Goal: Information Seeking & Learning: Learn about a topic

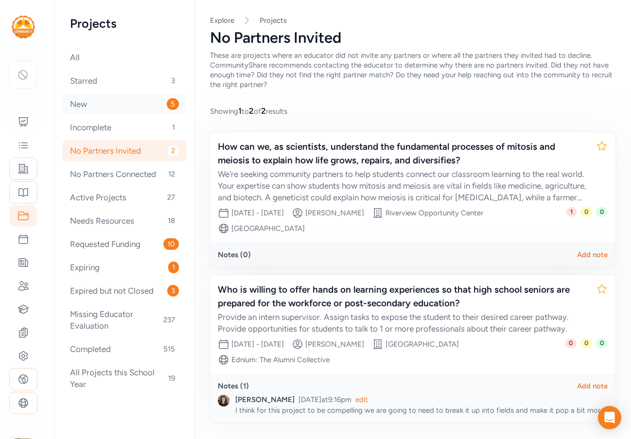
click at [95, 105] on div "New 5" at bounding box center [124, 103] width 124 height 21
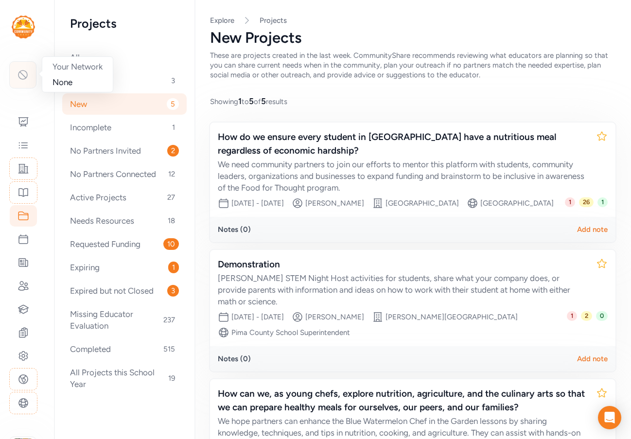
click at [28, 71] on icon at bounding box center [23, 75] width 12 height 12
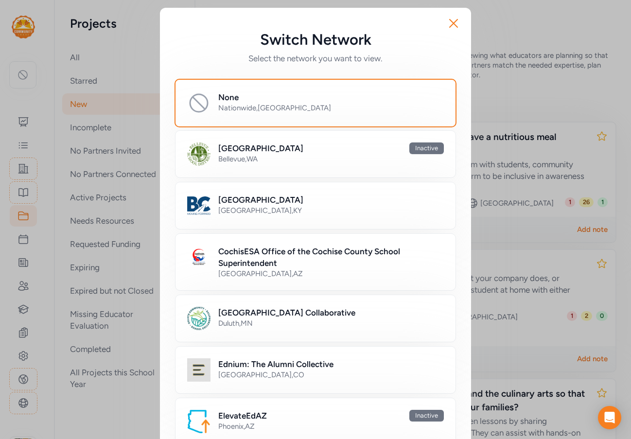
drag, startPoint x: 455, startPoint y: 22, endPoint x: 291, endPoint y: 70, distance: 171.4
click at [455, 22] on icon "button" at bounding box center [454, 24] width 16 height 16
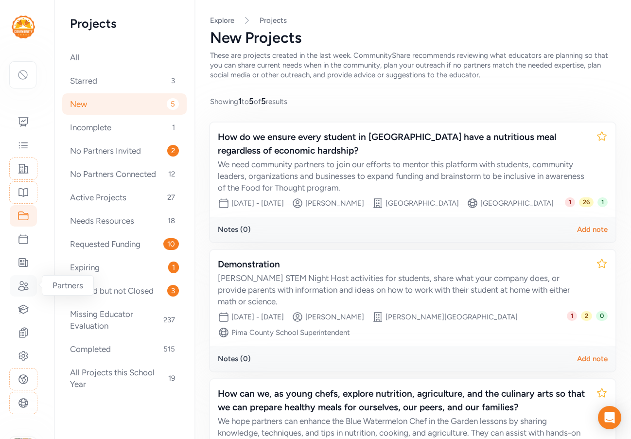
click at [22, 283] on icon at bounding box center [24, 286] width 12 height 12
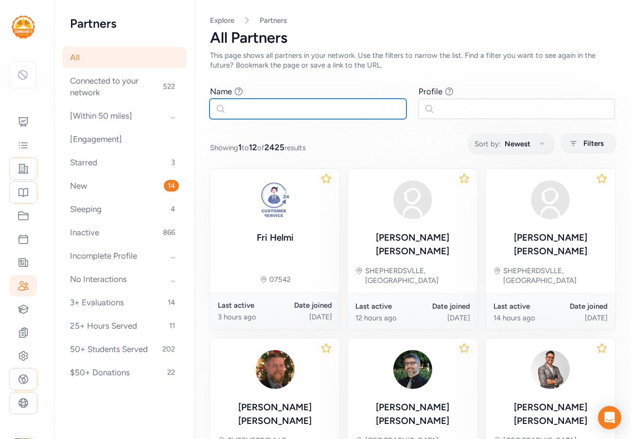
click at [252, 116] on input "text" at bounding box center [308, 109] width 197 height 20
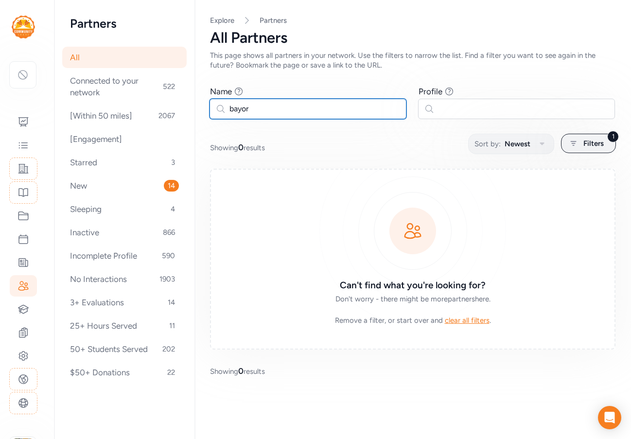
click at [244, 106] on input "bayor" at bounding box center [308, 109] width 197 height 20
type input "baylor"
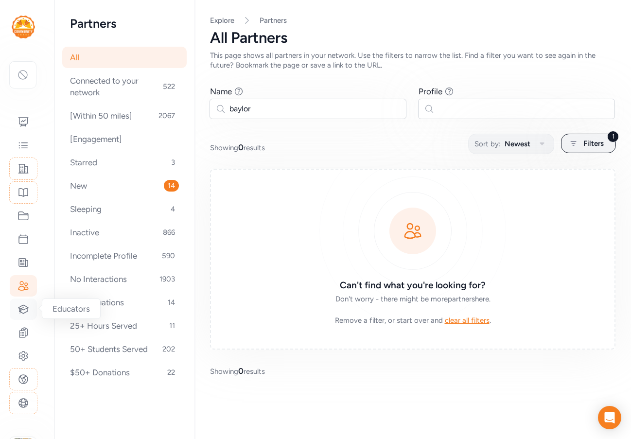
click at [21, 307] on icon at bounding box center [24, 309] width 12 height 12
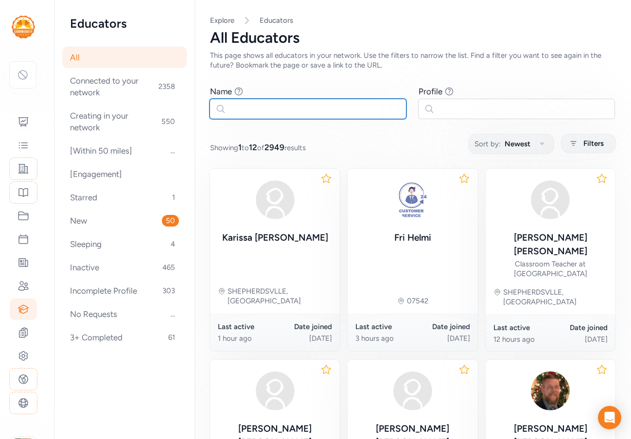
click at [231, 107] on input "text" at bounding box center [308, 109] width 197 height 20
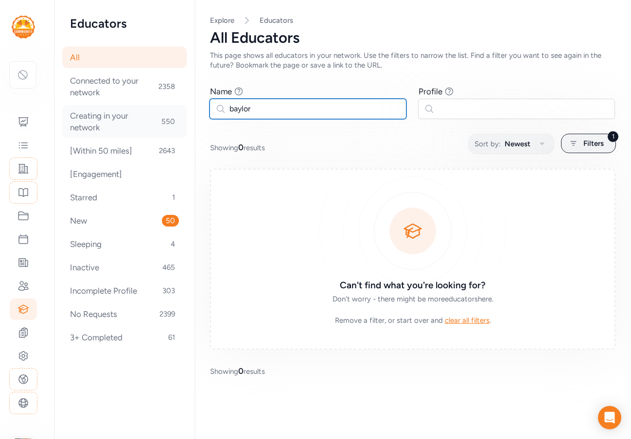
drag, startPoint x: 258, startPoint y: 109, endPoint x: 154, endPoint y: 114, distance: 104.1
click at [154, 114] on div "Educators All Connected to your network 2358 Creating in your network 550 [With…" at bounding box center [342, 219] width 577 height 439
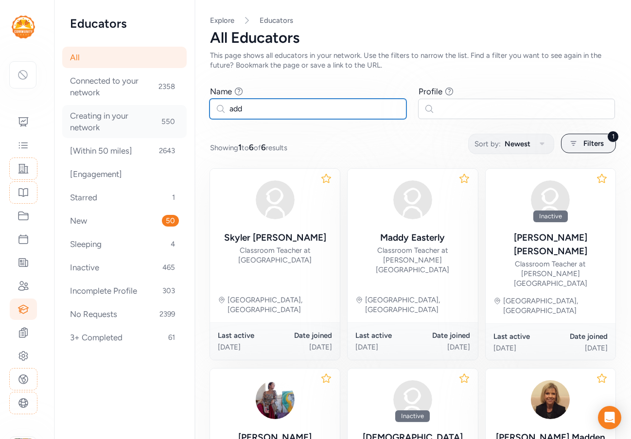
type input "addy"
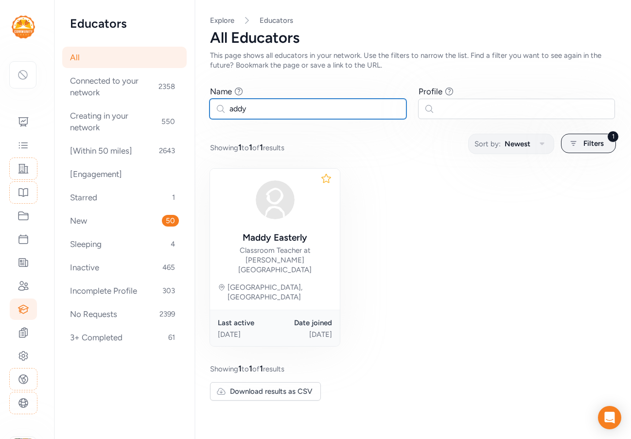
drag, startPoint x: 273, startPoint y: 111, endPoint x: 228, endPoint y: 109, distance: 44.8
click at [228, 109] on input "addy" at bounding box center [308, 109] width 197 height 20
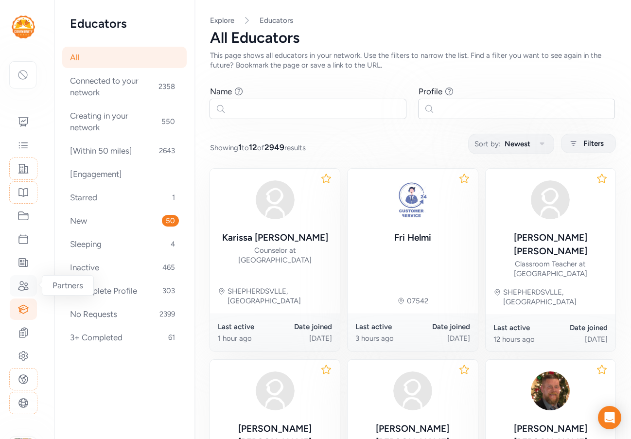
click at [25, 288] on icon at bounding box center [23, 285] width 10 height 9
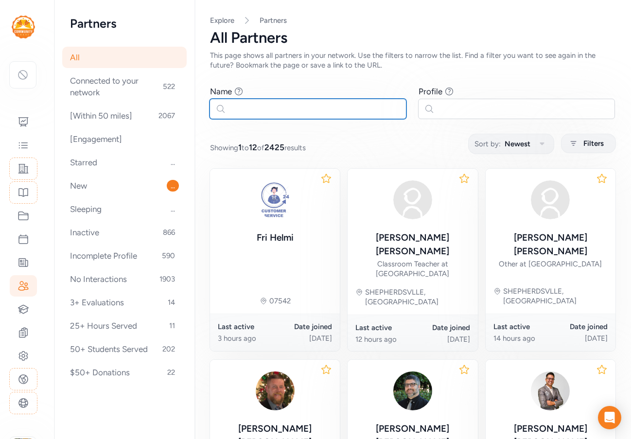
click at [243, 112] on input "text" at bounding box center [308, 109] width 197 height 20
type input "baylor"
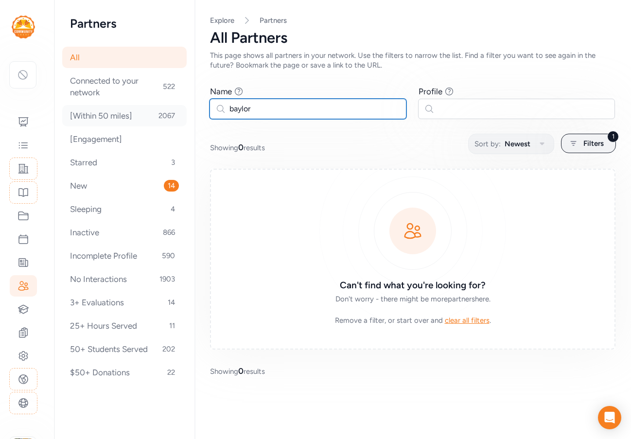
drag, startPoint x: 268, startPoint y: 112, endPoint x: 169, endPoint y: 109, distance: 99.2
click at [169, 109] on div "Partners All Connected to your network 522 [Within 50 miles] 2067 [Engagement] …" at bounding box center [342, 219] width 577 height 439
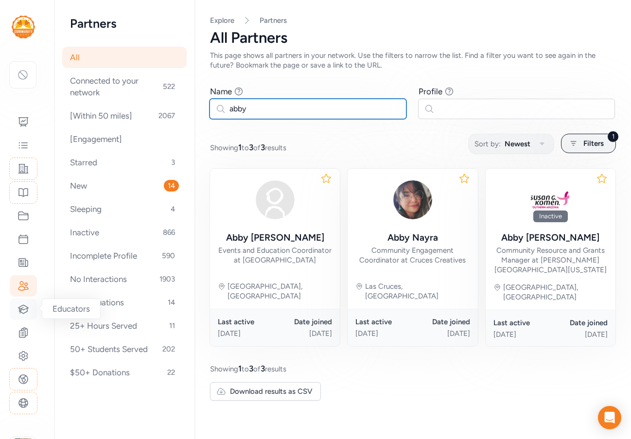
type input "abby"
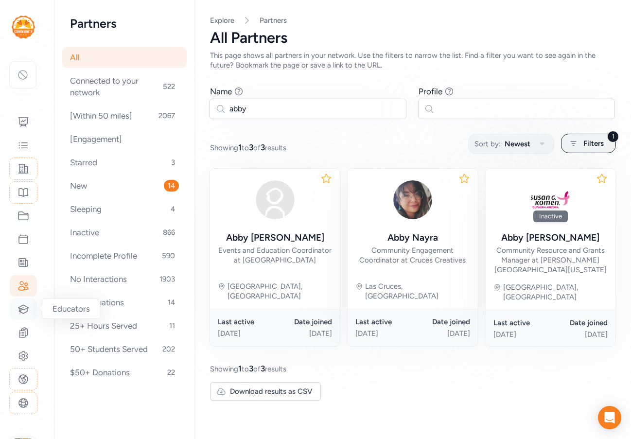
click at [27, 308] on icon at bounding box center [23, 309] width 10 height 8
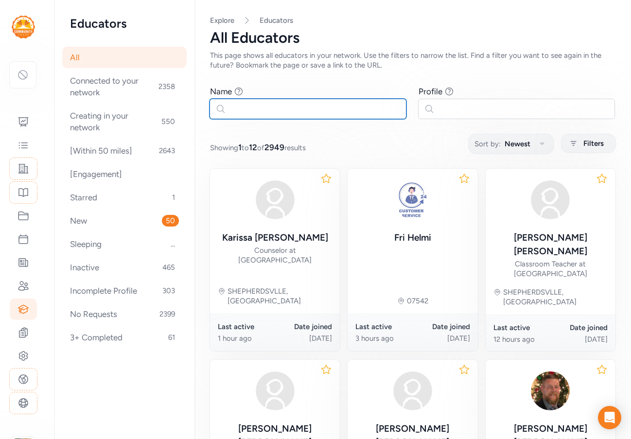
click at [250, 107] on input "text" at bounding box center [308, 109] width 197 height 20
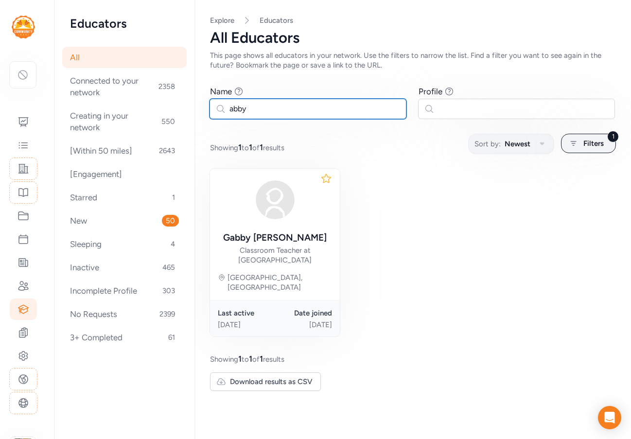
drag, startPoint x: 276, startPoint y: 111, endPoint x: 219, endPoint y: 107, distance: 57.5
click at [219, 107] on input "abby" at bounding box center [308, 109] width 197 height 20
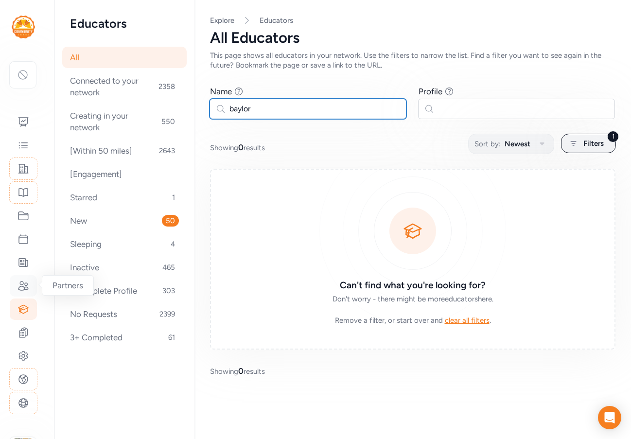
type input "baylor"
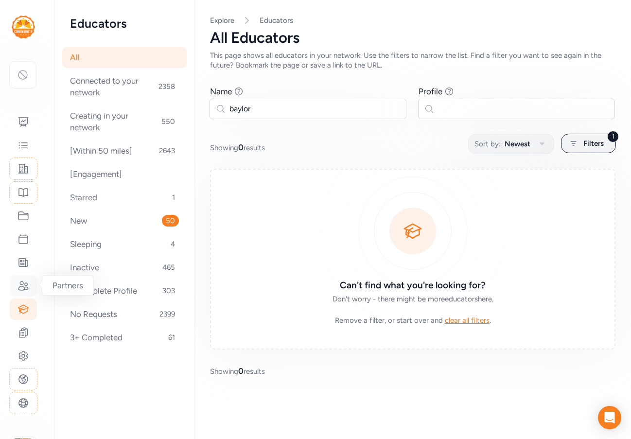
click at [23, 286] on icon at bounding box center [23, 285] width 10 height 9
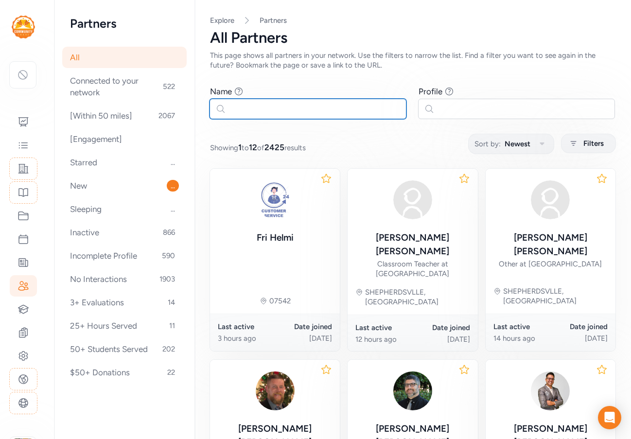
click at [243, 105] on input "text" at bounding box center [308, 109] width 197 height 20
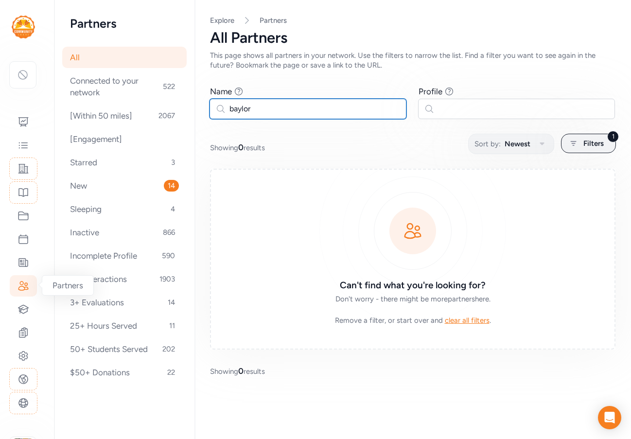
type input "baylor"
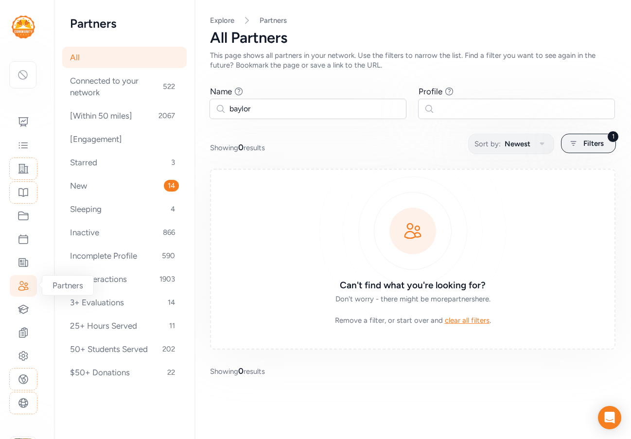
click at [24, 285] on icon at bounding box center [24, 286] width 12 height 12
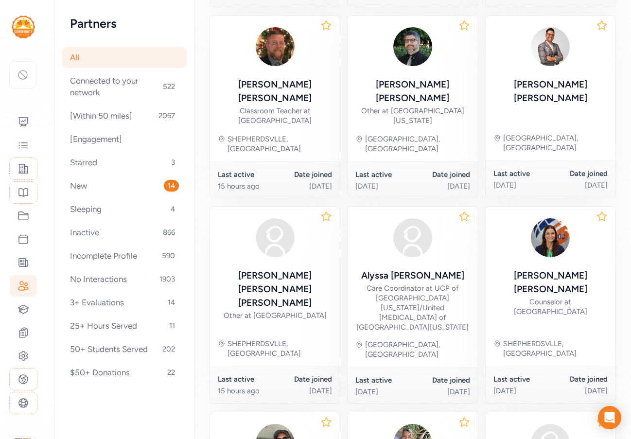
scroll to position [389, 0]
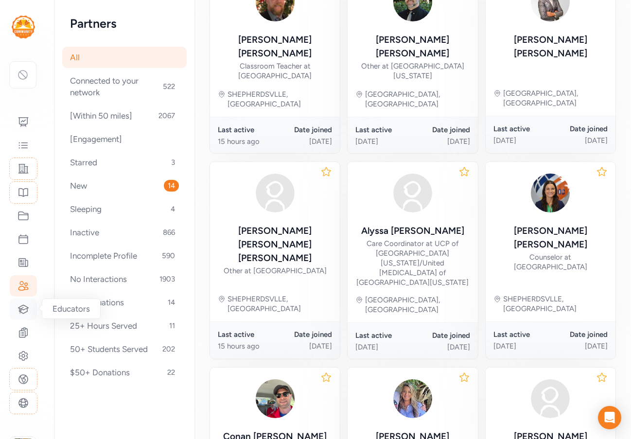
click at [26, 310] on icon at bounding box center [24, 309] width 12 height 12
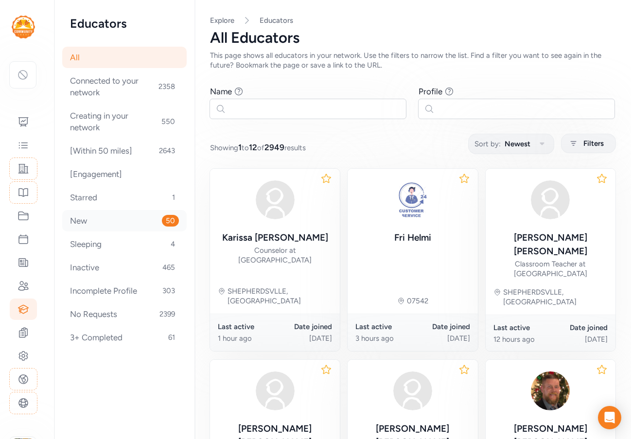
click at [102, 221] on div "New 50" at bounding box center [124, 220] width 124 height 21
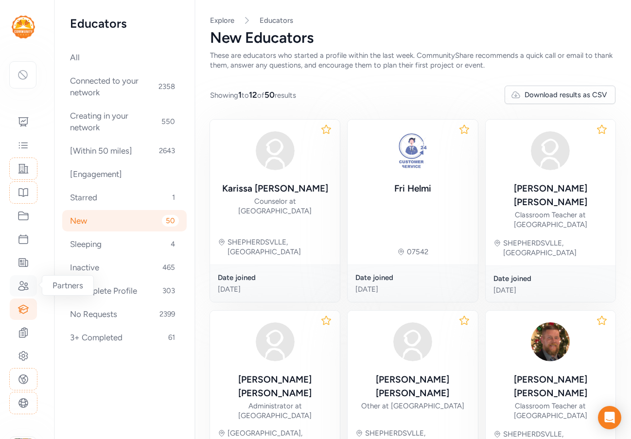
click at [23, 290] on icon at bounding box center [23, 285] width 10 height 9
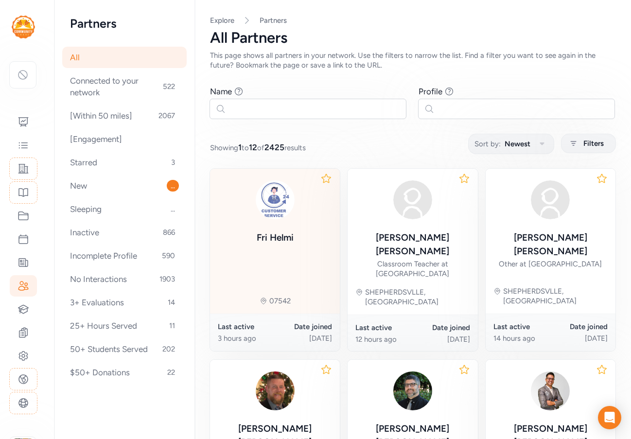
click at [295, 225] on div "Fri Helmi" at bounding box center [275, 211] width 47 height 70
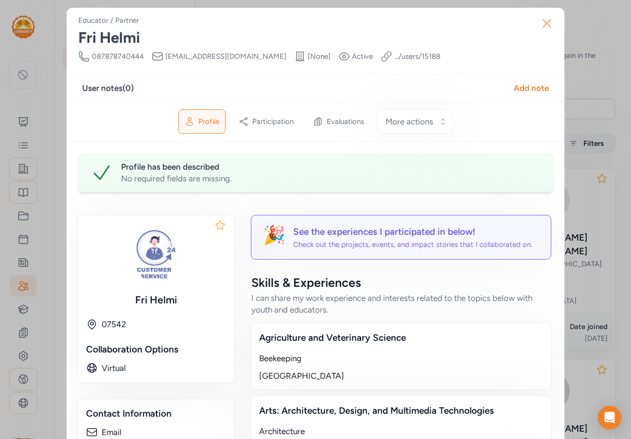
click at [543, 23] on icon "button" at bounding box center [547, 24] width 16 height 16
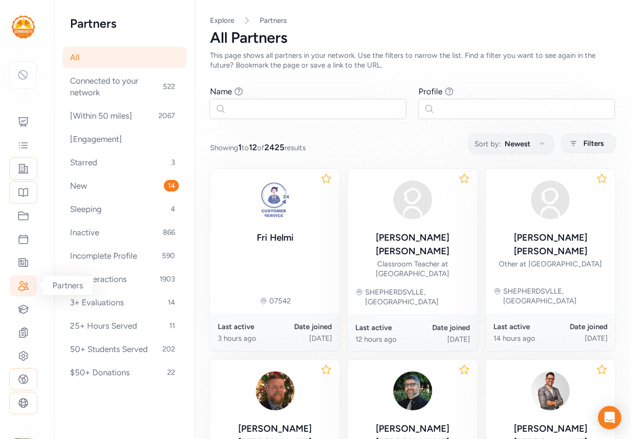
click at [23, 291] on icon at bounding box center [24, 286] width 12 height 12
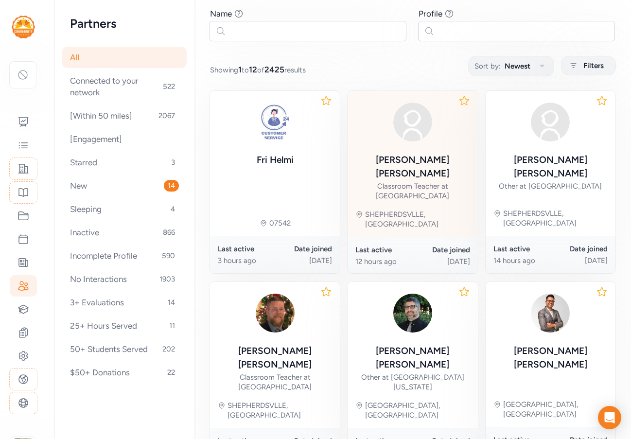
scroll to position [146, 0]
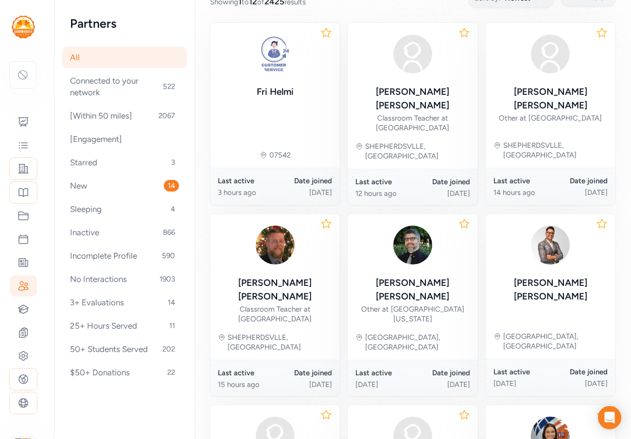
click at [438, 14] on div "Page All Explore Partners All Partners This page shows all partners in your net…" at bounding box center [412, 367] width 437 height 1026
click at [18, 306] on icon at bounding box center [24, 309] width 12 height 12
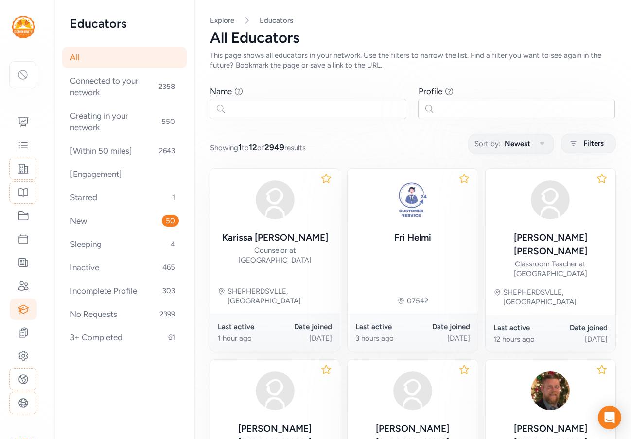
click at [253, 57] on div "This page shows all educators in your network. Use the filters to narrow the li…" at bounding box center [412, 60] width 405 height 19
click at [27, 287] on icon at bounding box center [24, 286] width 12 height 12
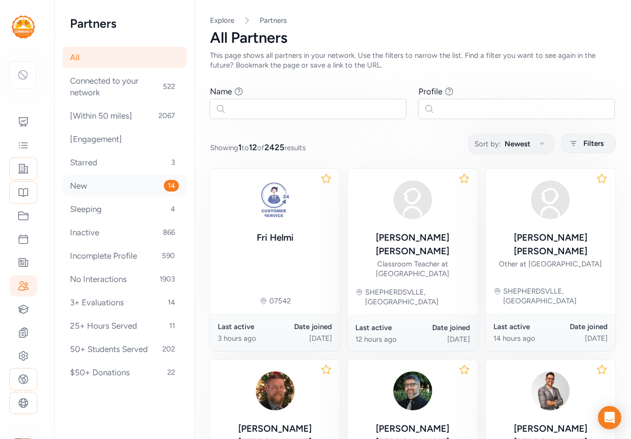
click at [85, 187] on div "New 14" at bounding box center [124, 185] width 124 height 21
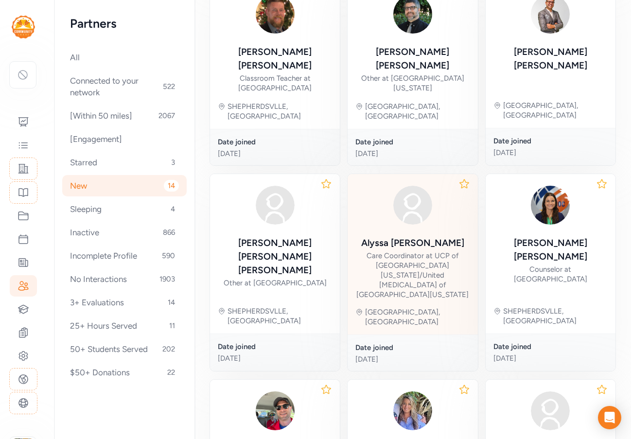
scroll to position [421, 0]
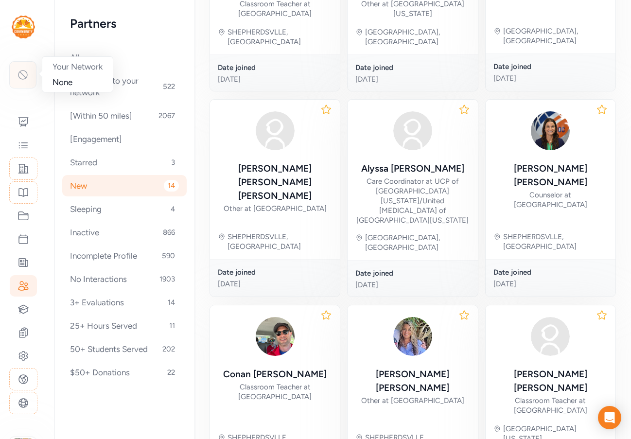
click at [23, 71] on icon at bounding box center [23, 75] width 12 height 12
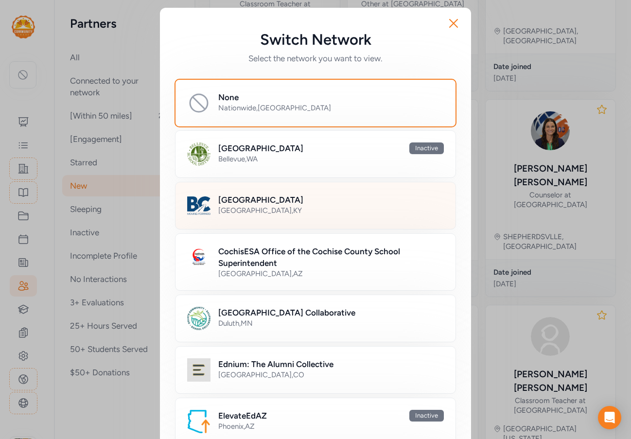
click at [249, 200] on h2 "[GEOGRAPHIC_DATA]" at bounding box center [260, 200] width 85 height 12
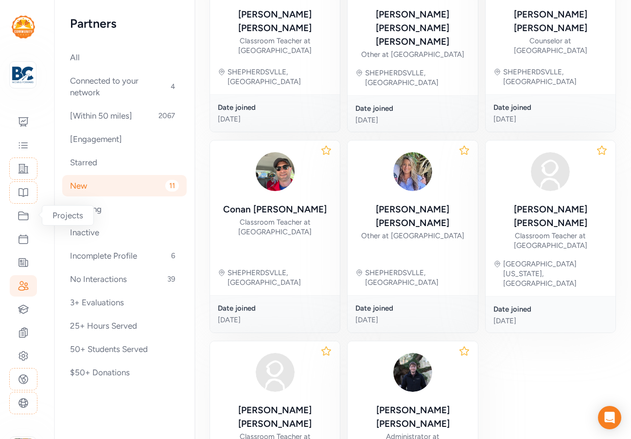
scroll to position [421, 0]
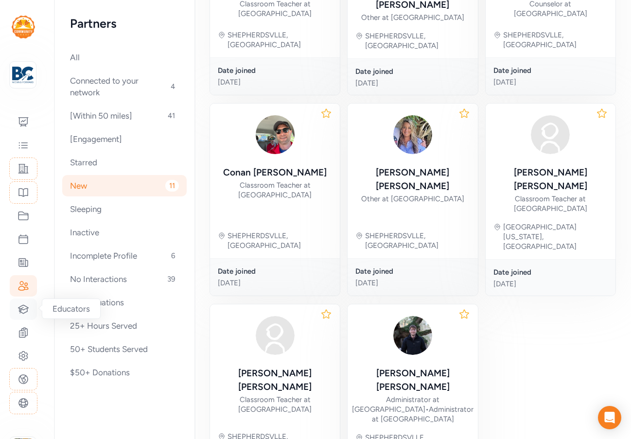
click at [25, 305] on icon at bounding box center [24, 309] width 12 height 12
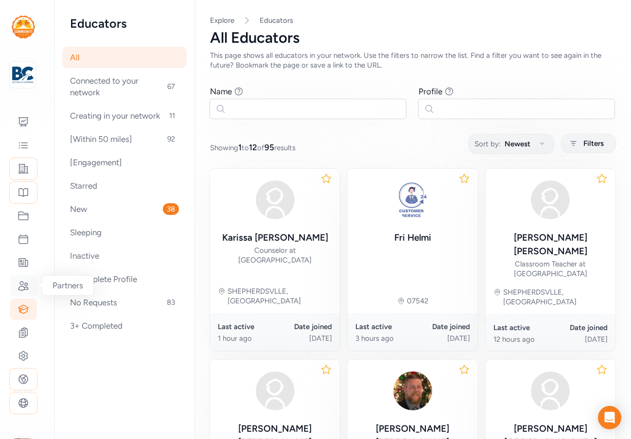
click at [29, 282] on div at bounding box center [23, 285] width 27 height 21
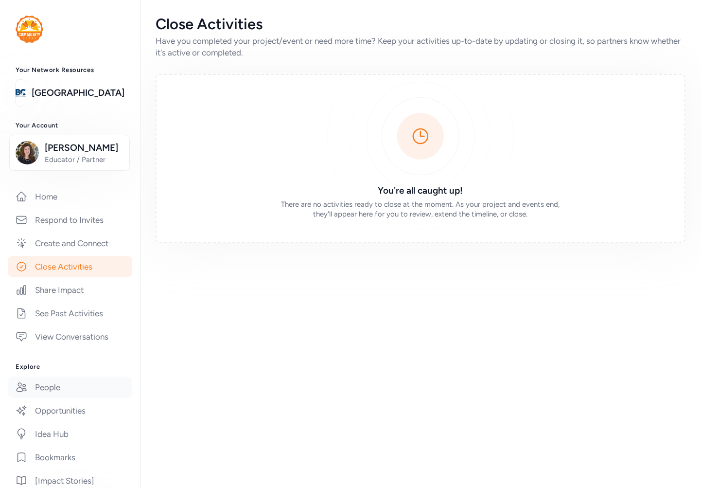
click at [52, 398] on link "People" at bounding box center [70, 386] width 124 height 21
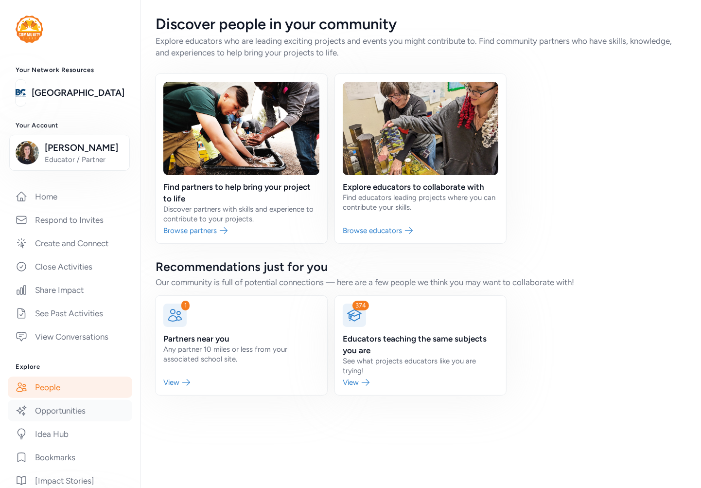
click at [57, 421] on link "Opportunities" at bounding box center [70, 410] width 124 height 21
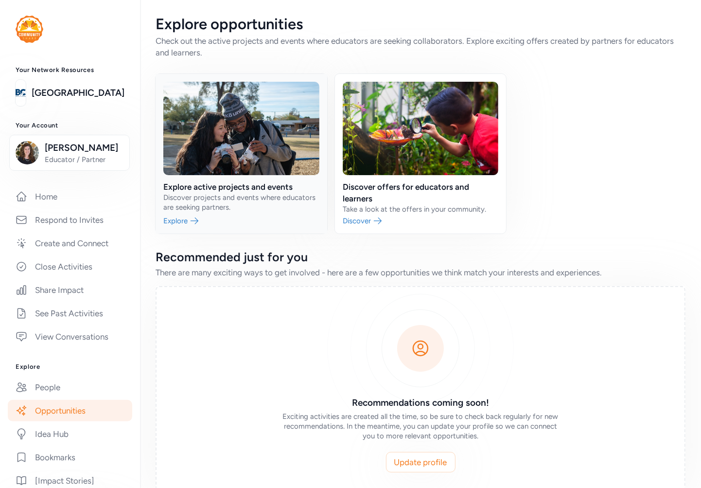
click at [221, 202] on link at bounding box center [242, 153] width 172 height 159
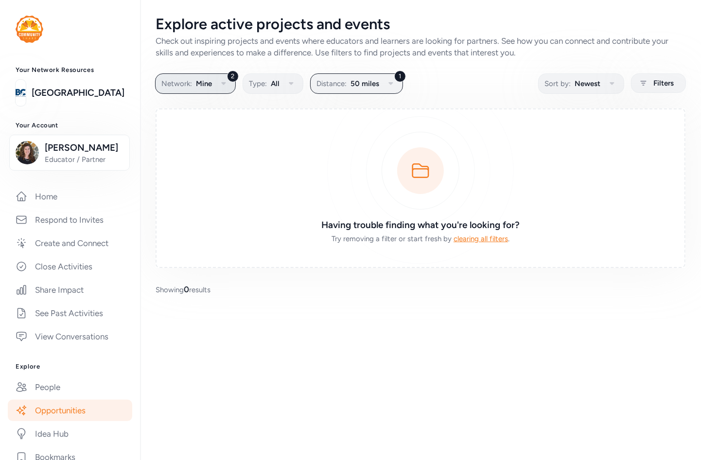
click at [202, 84] on span "Mine" at bounding box center [204, 84] width 16 height 12
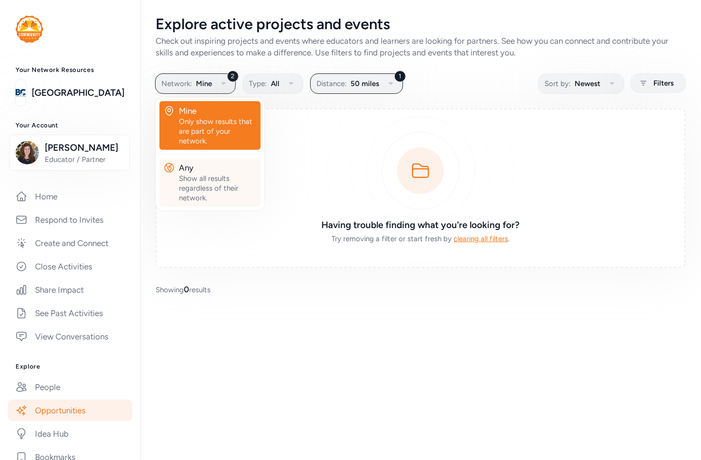
click at [191, 175] on div "Show all results regardless of their network." at bounding box center [218, 188] width 78 height 29
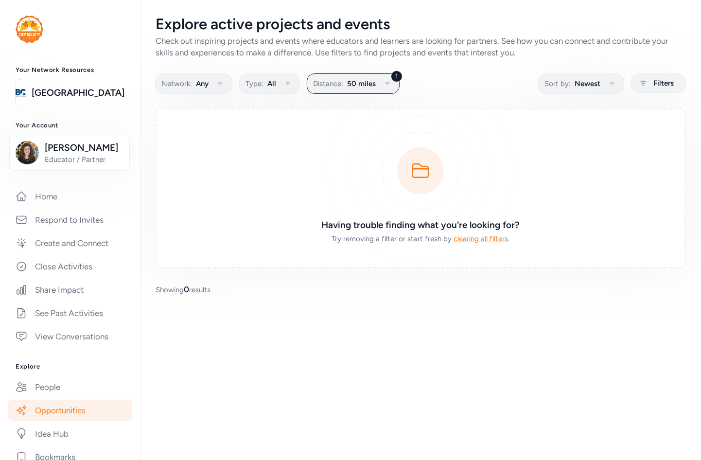
click at [40, 421] on link "Opportunities" at bounding box center [70, 410] width 124 height 21
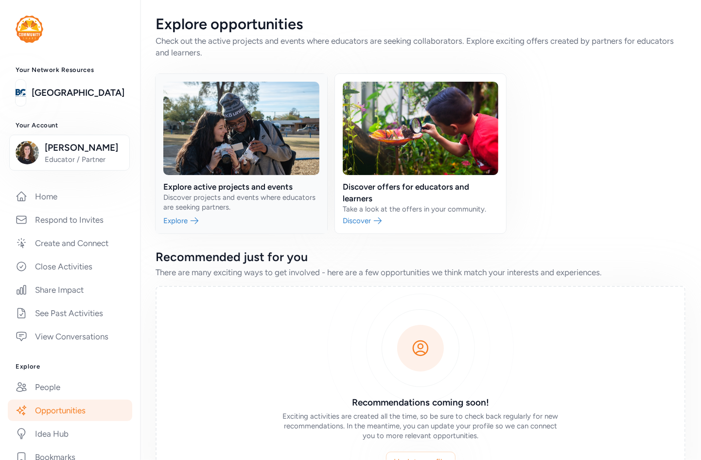
click at [249, 193] on link at bounding box center [242, 153] width 172 height 159
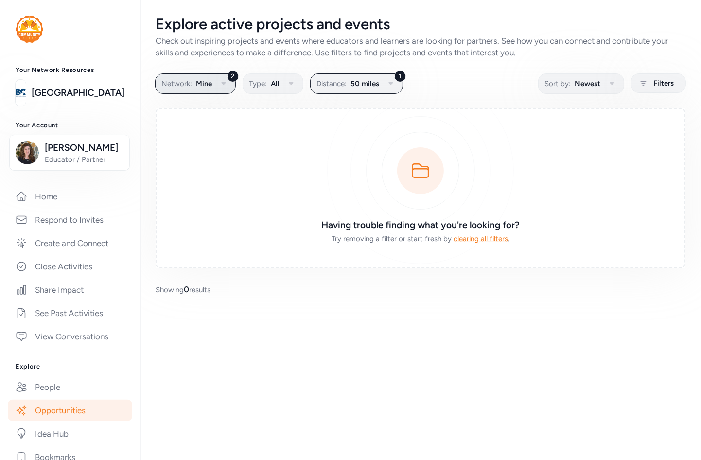
click at [203, 85] on span "Mine" at bounding box center [204, 84] width 16 height 12
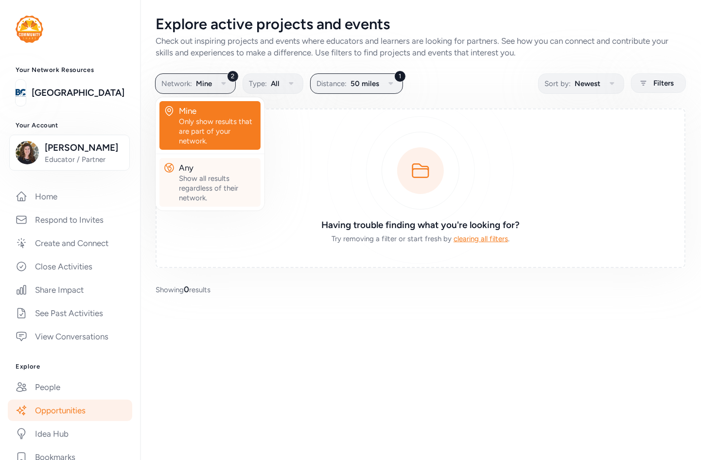
click at [215, 186] on div "Show all results regardless of their network." at bounding box center [218, 188] width 78 height 29
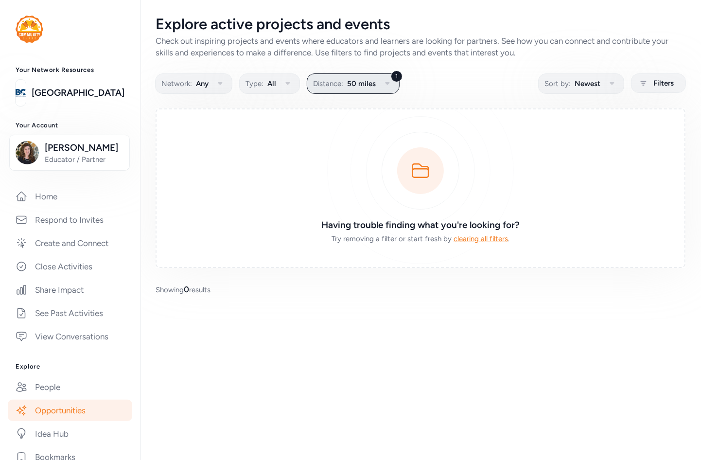
click at [382, 83] on icon "button" at bounding box center [388, 84] width 12 height 12
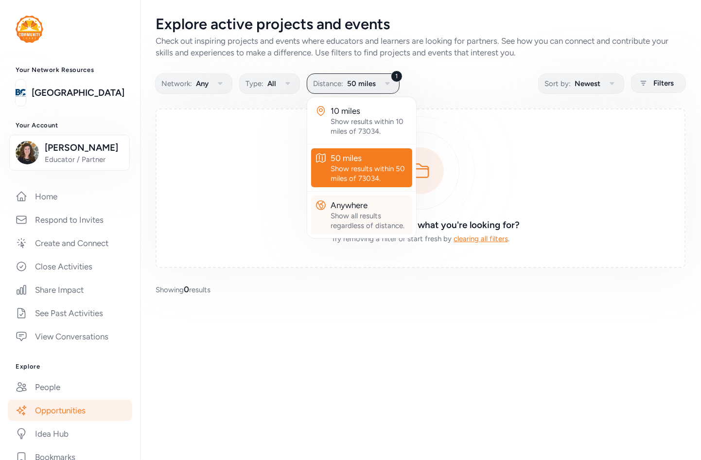
click at [351, 221] on div "Show all results regardless of distance." at bounding box center [370, 220] width 78 height 19
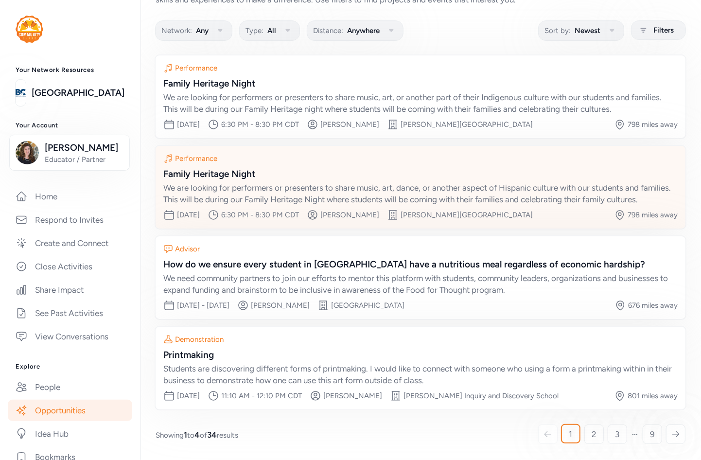
scroll to position [62, 0]
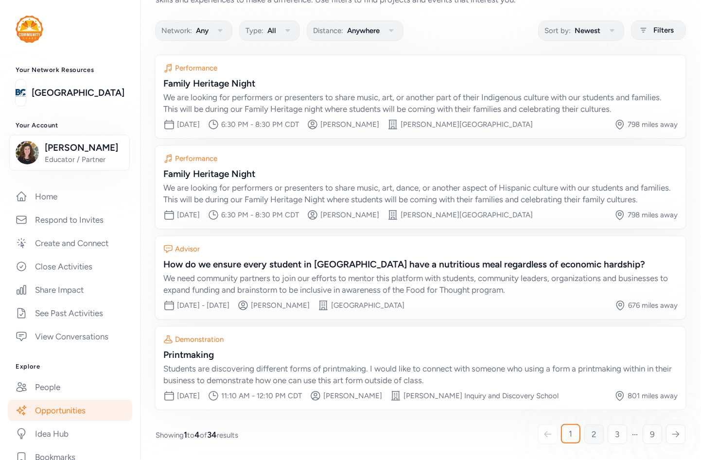
click at [584, 436] on link "2" at bounding box center [593, 433] width 19 height 19
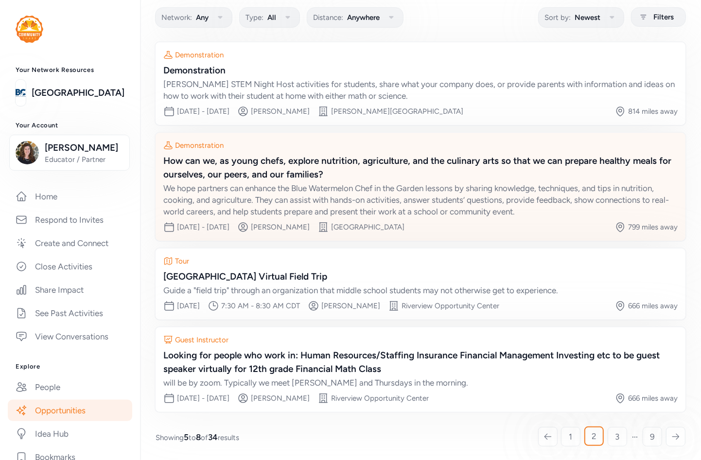
scroll to position [67, 0]
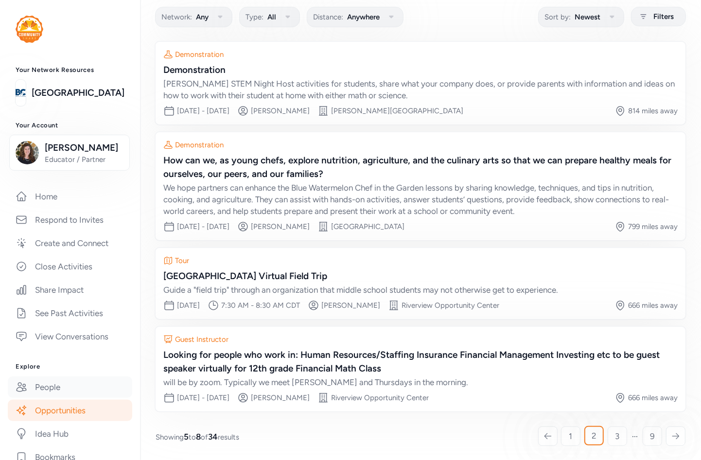
click at [52, 398] on link "People" at bounding box center [70, 386] width 124 height 21
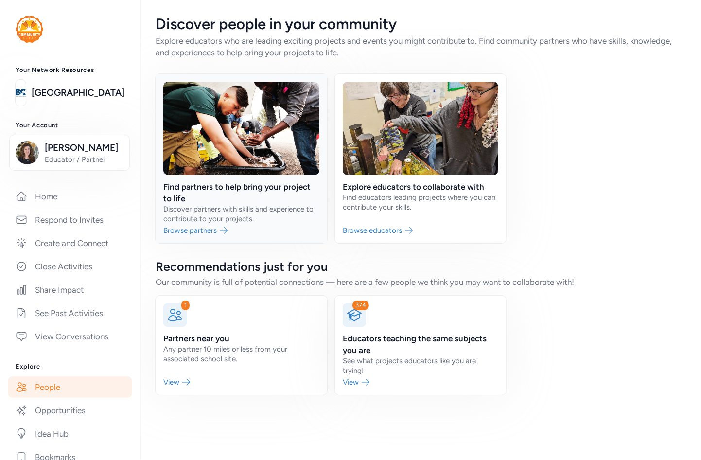
click at [210, 197] on link at bounding box center [242, 158] width 172 height 169
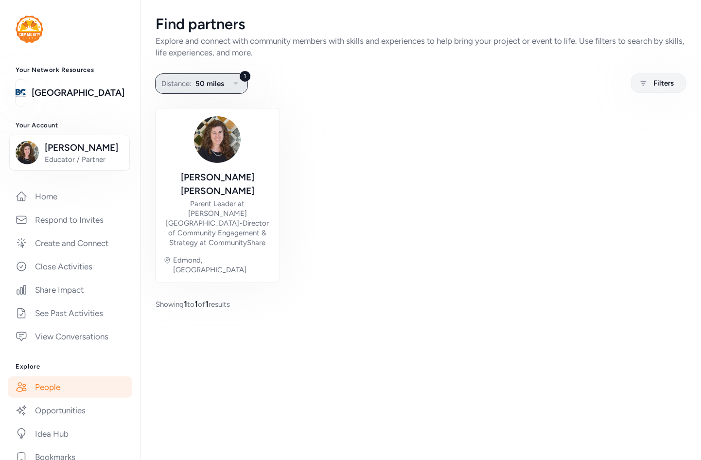
click at [211, 80] on span "50 miles" at bounding box center [209, 84] width 29 height 12
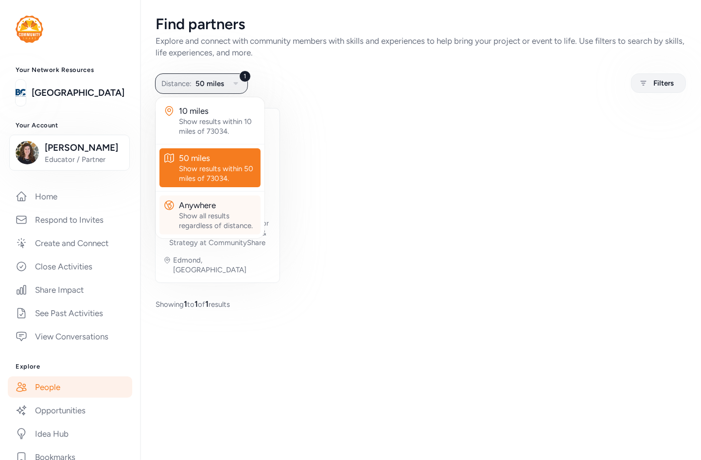
click at [198, 211] on div "Show all results regardless of distance." at bounding box center [218, 220] width 78 height 19
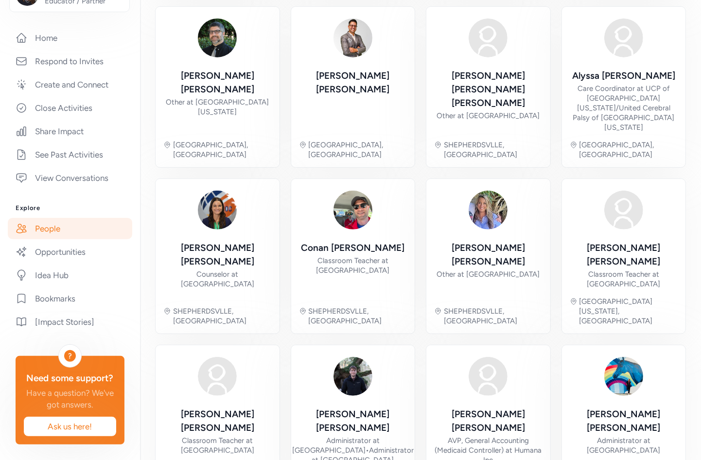
scroll to position [162, 0]
click at [36, 286] on link "Idea Hub" at bounding box center [70, 274] width 124 height 21
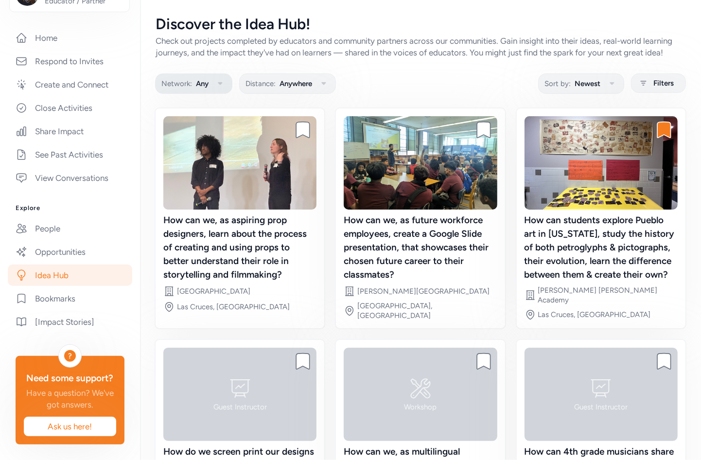
click at [206, 89] on span "Any" at bounding box center [202, 84] width 13 height 12
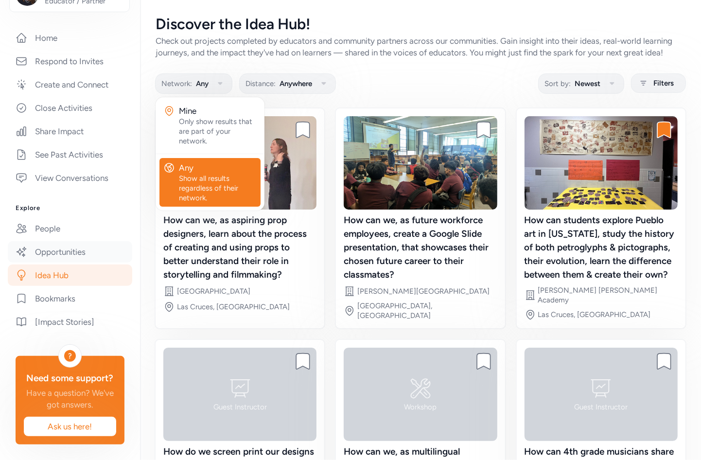
click at [61, 262] on link "Opportunities" at bounding box center [70, 251] width 124 height 21
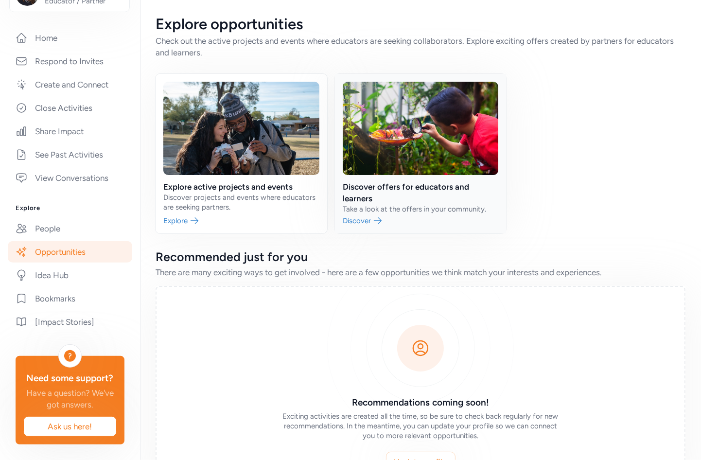
click at [390, 192] on link at bounding box center [421, 153] width 172 height 159
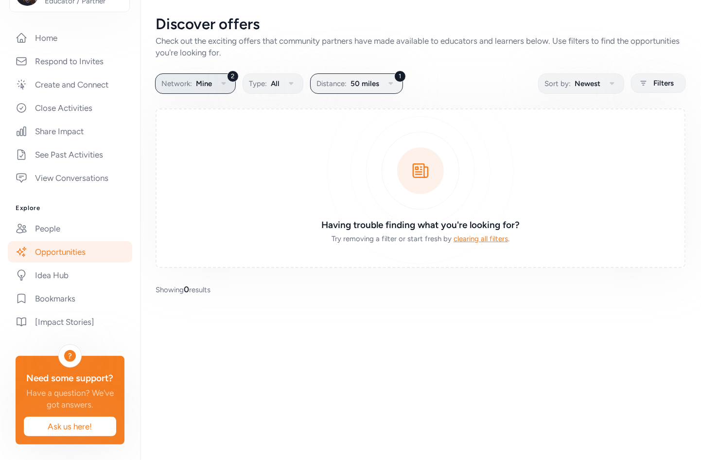
click at [198, 85] on span "Mine" at bounding box center [204, 84] width 16 height 12
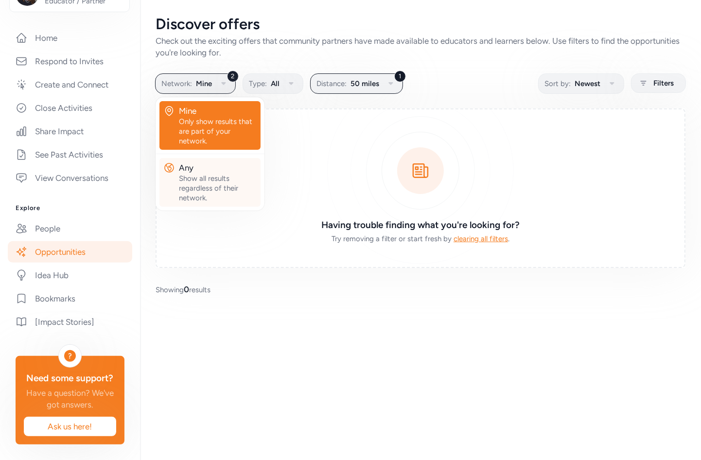
click at [206, 174] on div "Show all results regardless of their network." at bounding box center [218, 188] width 78 height 29
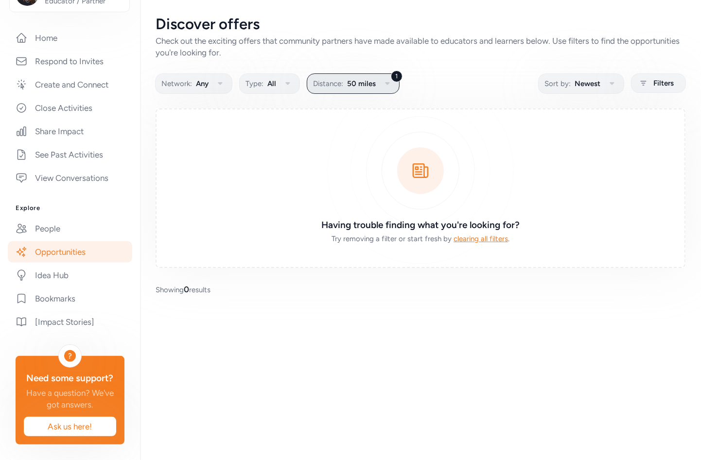
click at [365, 80] on span "50 miles" at bounding box center [361, 84] width 29 height 12
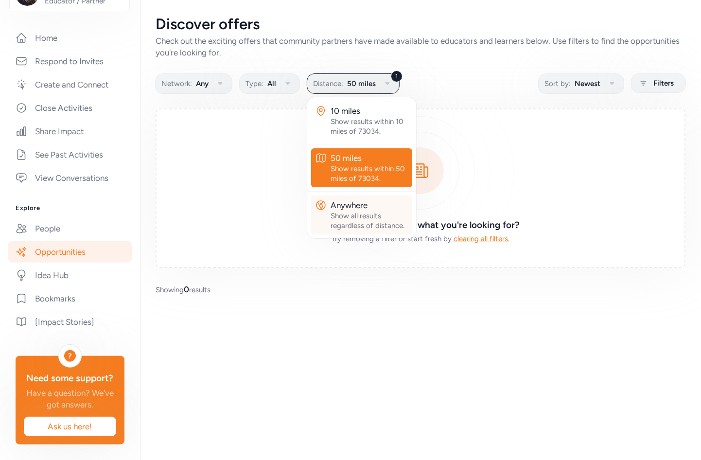
click at [342, 198] on button "Anywhere Show all results regardless of distance." at bounding box center [361, 214] width 101 height 39
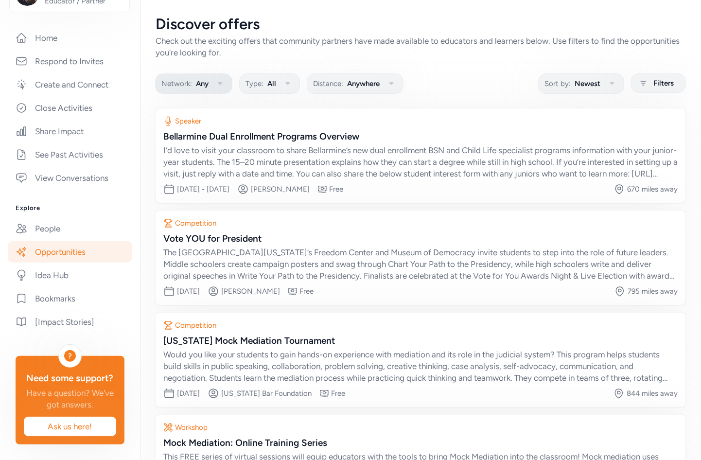
click at [218, 79] on icon "button" at bounding box center [220, 84] width 12 height 12
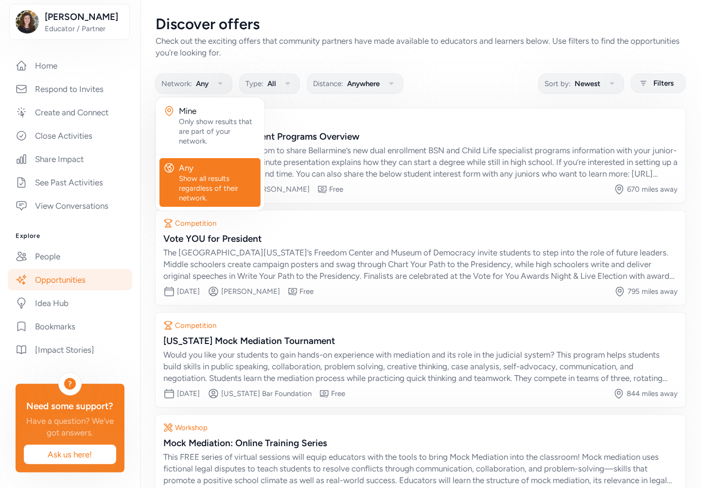
scroll to position [158, 0]
